Goal: Submit feedback/report problem: Submit feedback/report problem

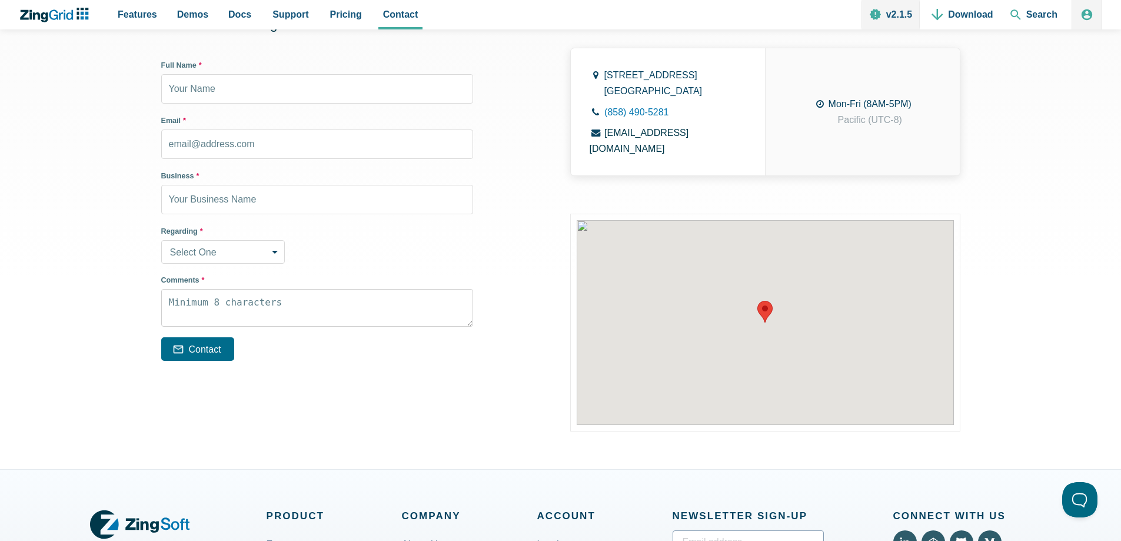
scroll to position [393, 0]
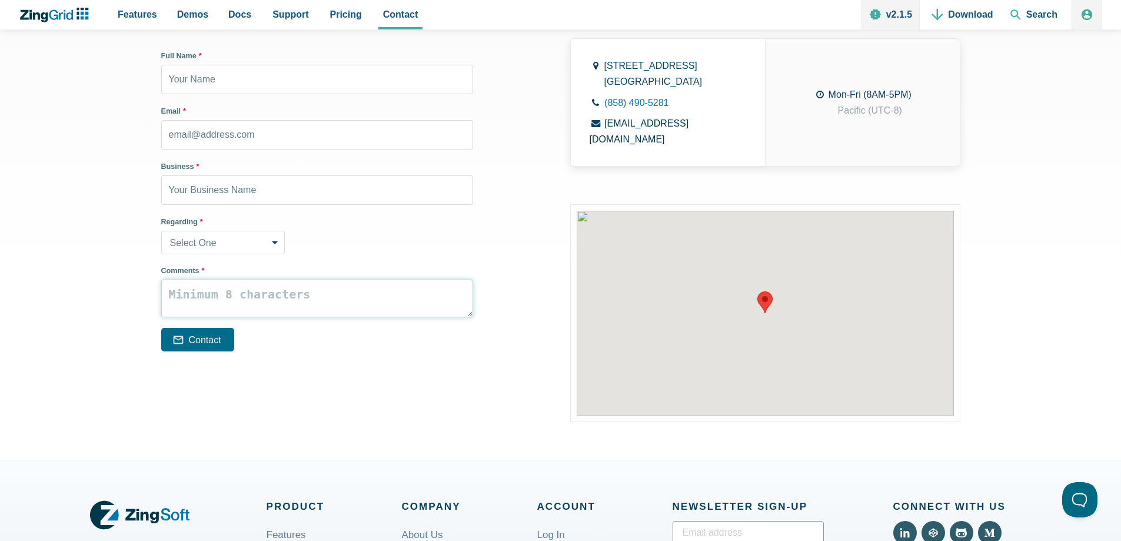
click at [257, 294] on textarea "Comments *" at bounding box center [317, 299] width 312 height 38
click at [260, 291] on textarea "Comments *" at bounding box center [317, 299] width 312 height 38
paste textarea "First impressions only happen once, and a dirty space is sure to send the wrong…"
type textarea "First impressions only happen once, and a dirty space is sure to send the wrong…"
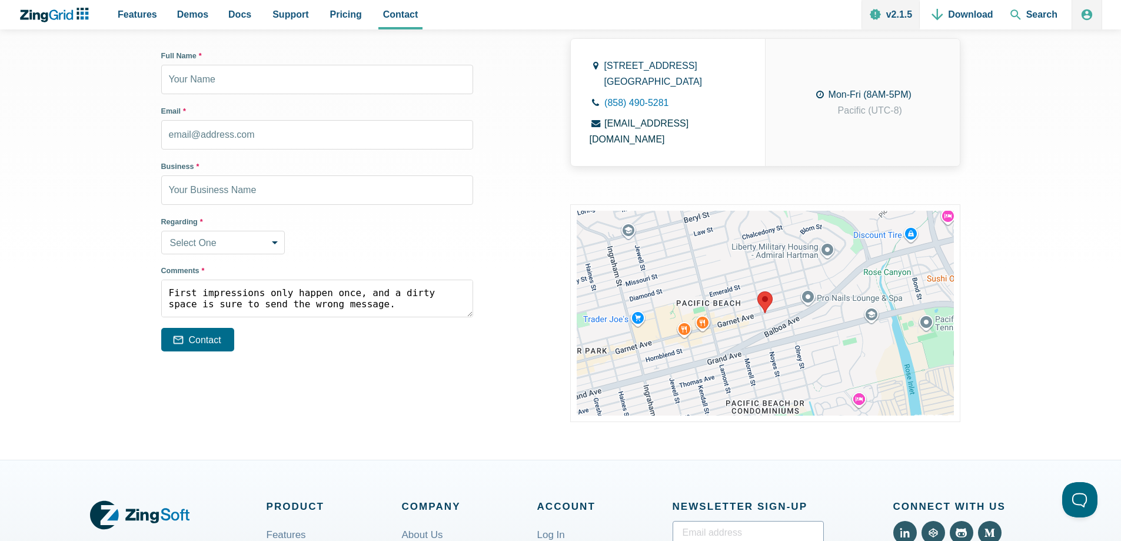
scroll to position [161, 0]
click at [246, 245] on select "Select One Sales Inquiry Installation Licensing Support Other" at bounding box center [223, 243] width 124 height 24
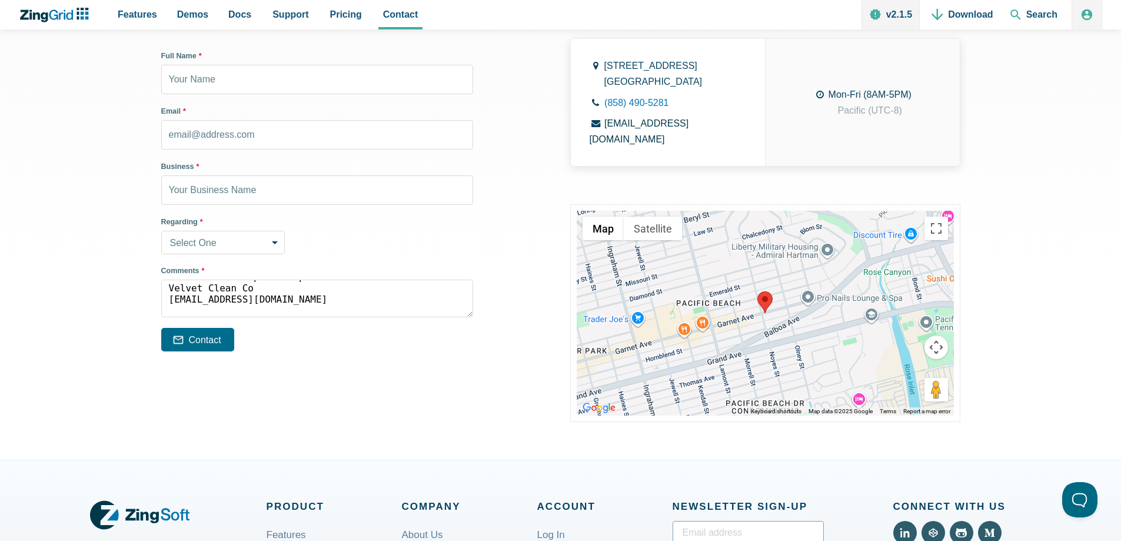
select select "other"
click at [161, 231] on select "Select One Sales Inquiry Installation Licensing Support Other" at bounding box center [223, 243] width 124 height 24
drag, startPoint x: 264, startPoint y: 186, endPoint x: 269, endPoint y: 191, distance: 7.5
click at [264, 186] on input "Business *" at bounding box center [317, 189] width 312 height 29
type input "Velvet Clean Co"
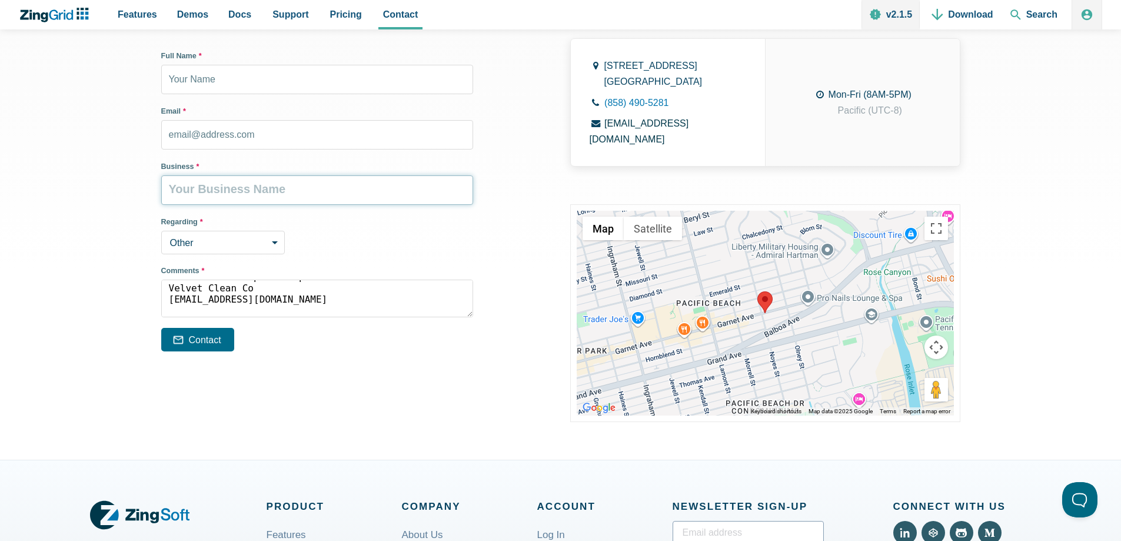
type input "[PERSON_NAME]"
type input "[EMAIL_ADDRESS][DOMAIN_NAME]"
drag, startPoint x: 255, startPoint y: 205, endPoint x: 221, endPoint y: 258, distance: 62.5
click at [261, 214] on div "Full Name * [PERSON_NAME] Email * [EMAIL_ADDRESS][DOMAIN_NAME] Business * Velve…" at bounding box center [317, 184] width 331 height 287
click at [178, 352] on div "Leave Us a Message Please fill out the fields (all) and submit Full Name * [PER…" at bounding box center [320, 208] width 461 height 427
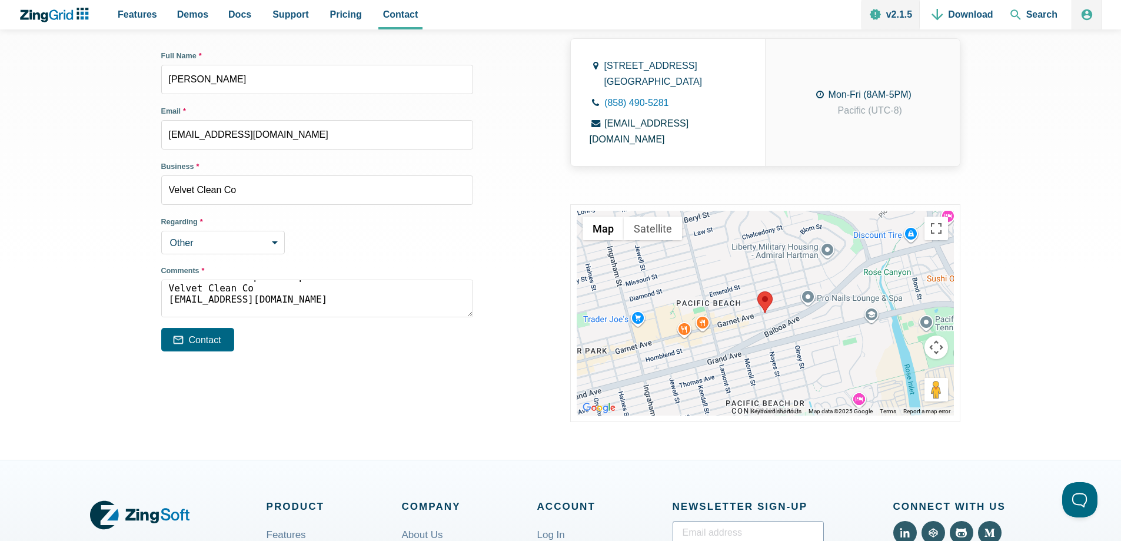
click at [177, 346] on button "Contact" at bounding box center [197, 340] width 73 height 24
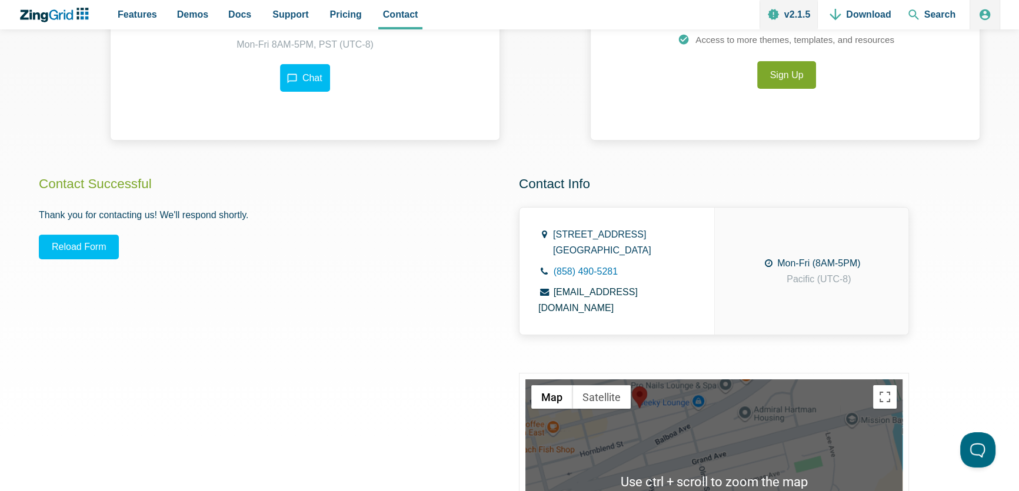
scroll to position [220, 0]
